Goal: Transaction & Acquisition: Download file/media

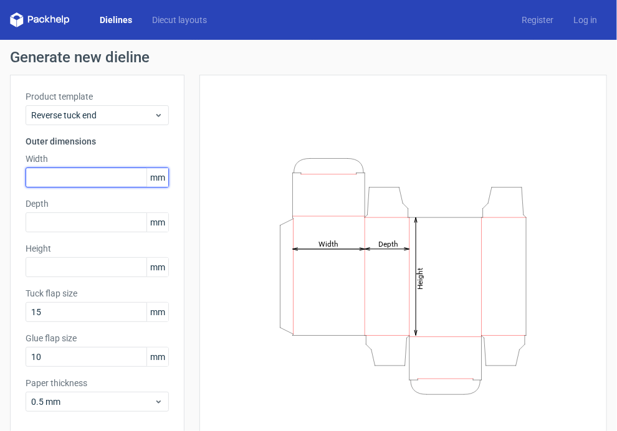
click at [92, 176] on input "text" at bounding box center [97, 178] width 143 height 20
type input "50"
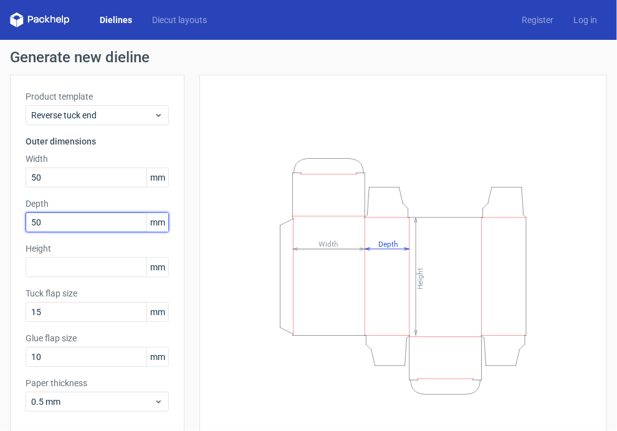
type input "50"
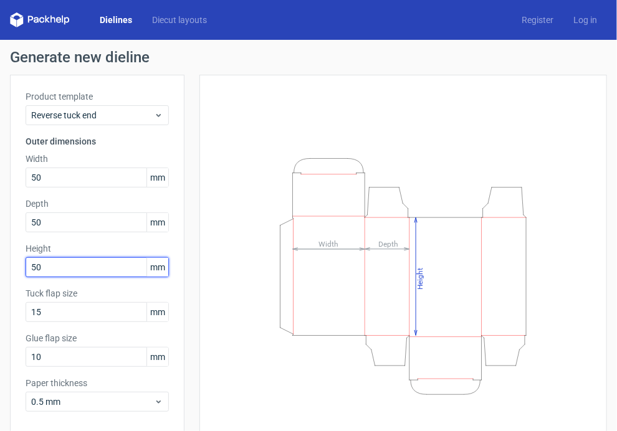
type input "50"
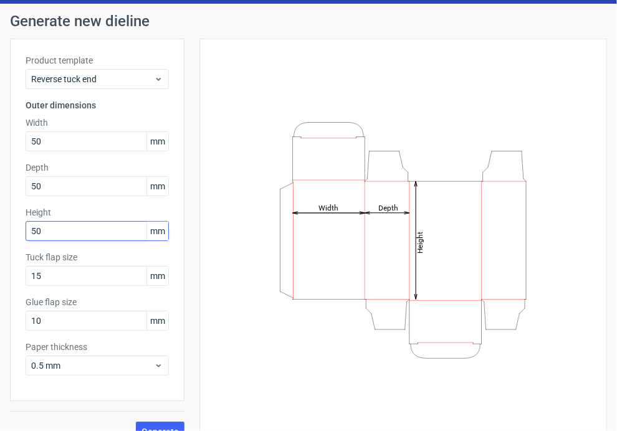
scroll to position [56, 0]
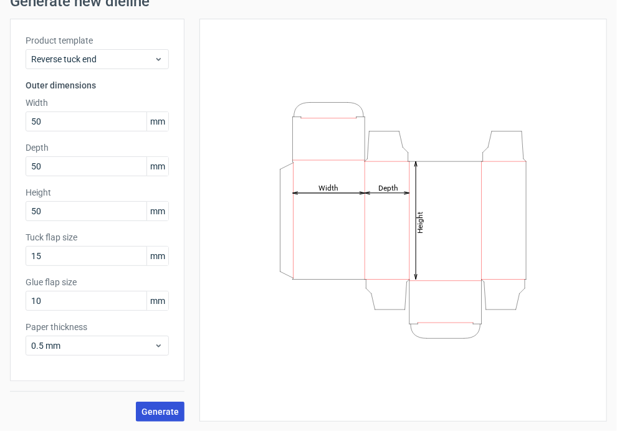
click at [157, 411] on span "Generate" at bounding box center [159, 412] width 37 height 9
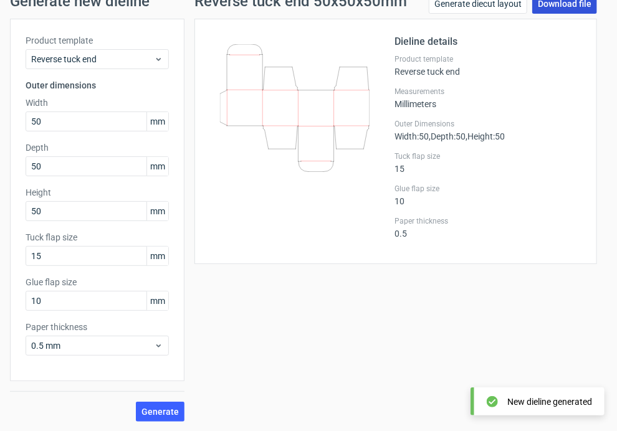
click at [552, 5] on link "Download file" at bounding box center [564, 4] width 65 height 20
